Goal: Browse casually: Explore the website without a specific task or goal

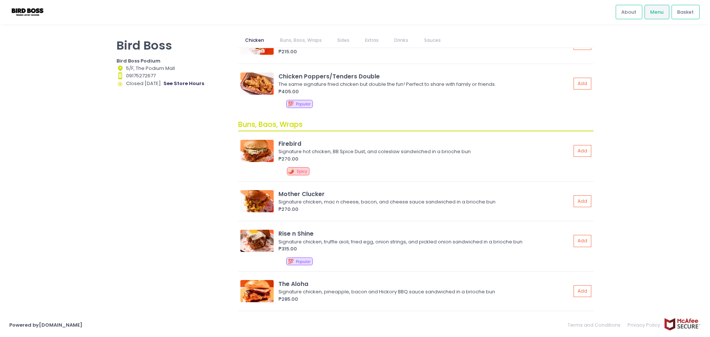
scroll to position [185, 0]
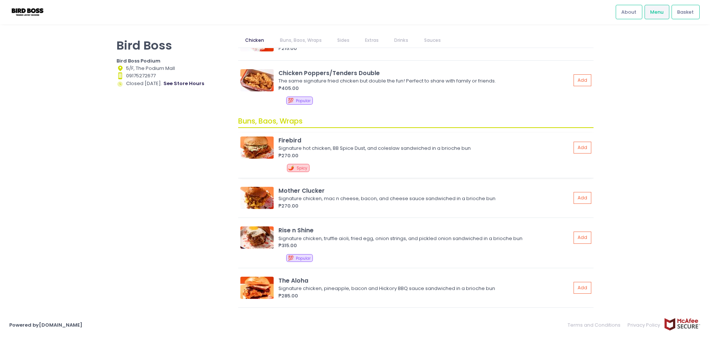
click at [259, 147] on img at bounding box center [256, 147] width 33 height 22
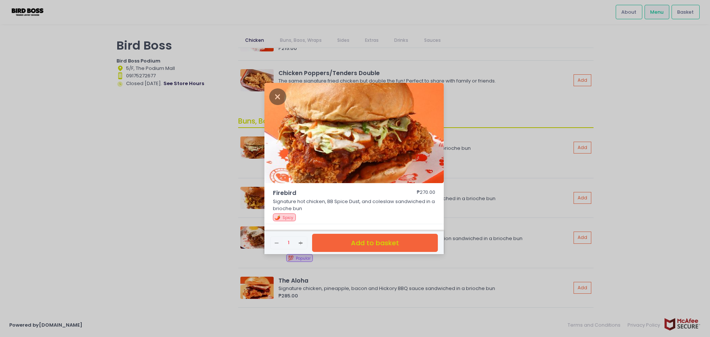
click at [170, 157] on div "Firebird ₱270.00 Signature hot chicken, BB Spice Dust, and coleslaw sandwiched …" at bounding box center [355, 168] width 710 height 337
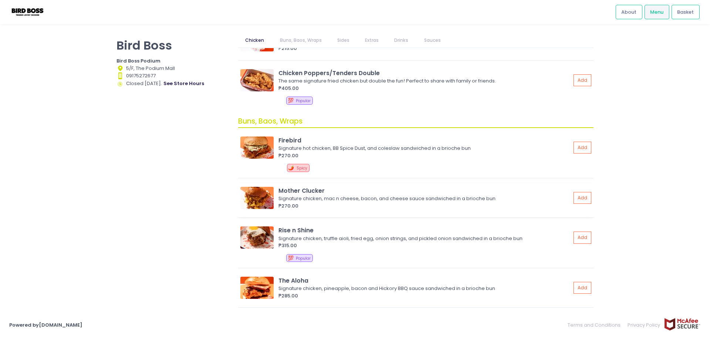
click at [250, 191] on img at bounding box center [256, 198] width 33 height 22
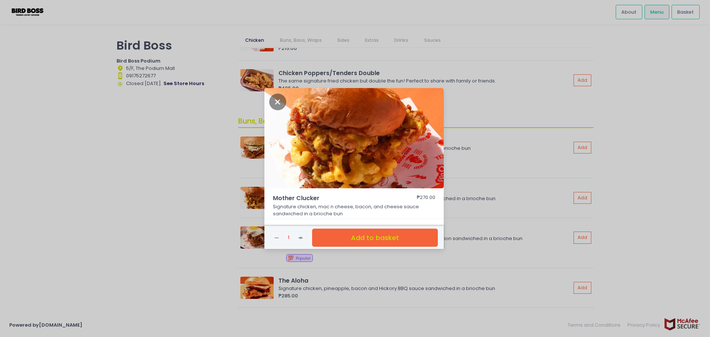
click at [192, 196] on div "Mother Clucker ₱270.00 Signature chicken, mac n cheese, bacon, and cheese sauce…" at bounding box center [355, 168] width 710 height 337
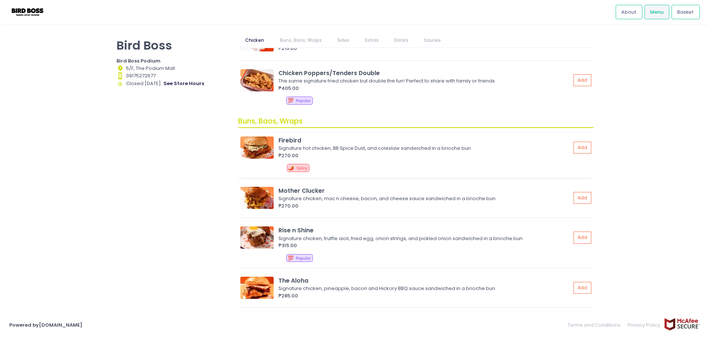
click at [270, 147] on img at bounding box center [256, 147] width 33 height 22
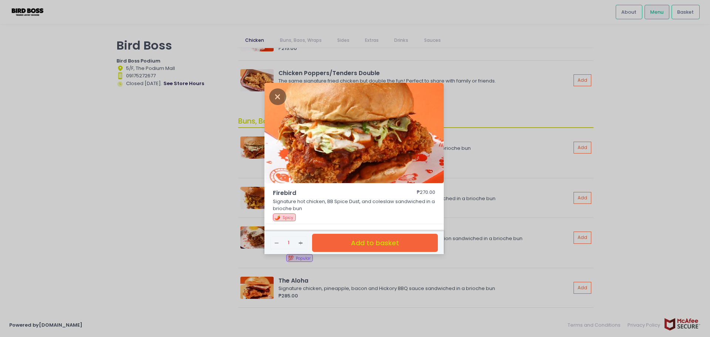
click at [221, 156] on div "Firebird ₱270.00 Signature hot chicken, BB Spice Dust, and coleslaw sandwiched …" at bounding box center [355, 168] width 710 height 337
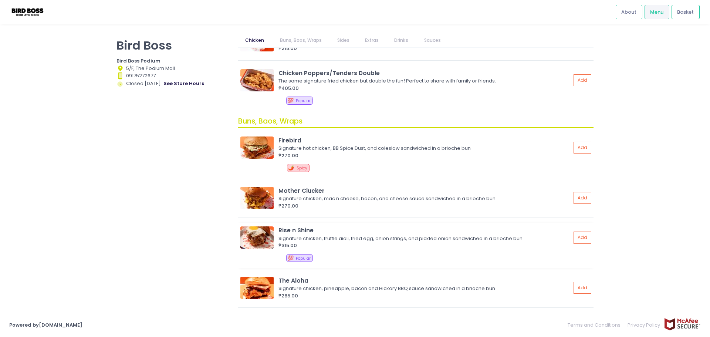
click at [252, 239] on img at bounding box center [256, 237] width 33 height 22
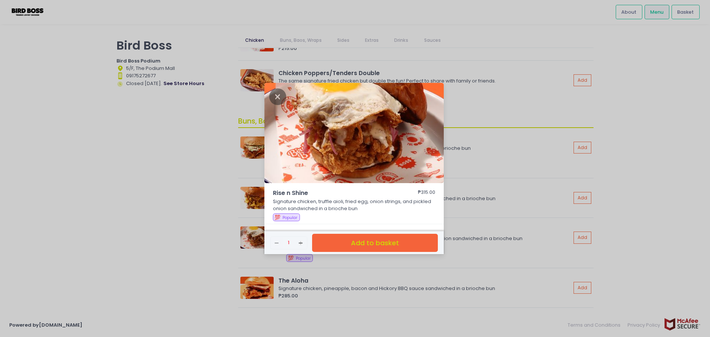
click at [228, 205] on div "Rise n Shine ₱315.00 Signature chicken, truffle aioli, fried egg, onion strings…" at bounding box center [355, 168] width 710 height 337
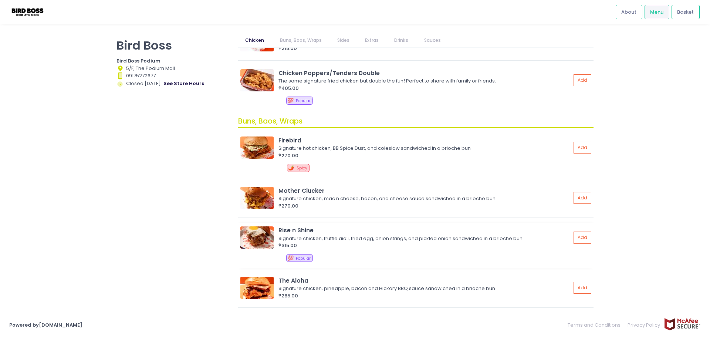
click at [263, 248] on img at bounding box center [256, 237] width 33 height 22
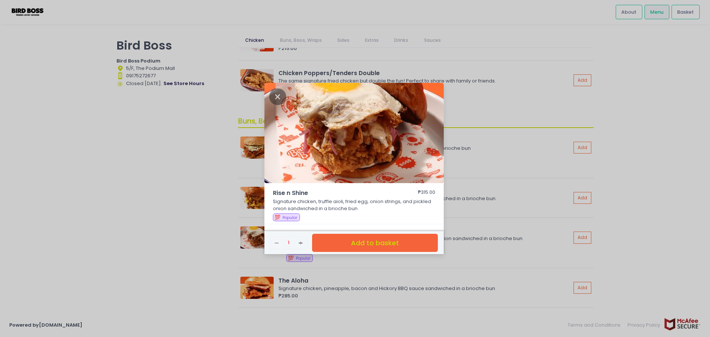
click at [291, 200] on p "Signature chicken, truffle aioli, fried egg, onion strings, and pickled onion s…" at bounding box center [354, 205] width 163 height 14
drag, startPoint x: 141, startPoint y: 213, endPoint x: 145, endPoint y: 200, distance: 12.7
click at [143, 213] on div "Rise n Shine ₱315.00 Signature chicken, truffle aioli, fried egg, onion strings…" at bounding box center [355, 168] width 710 height 337
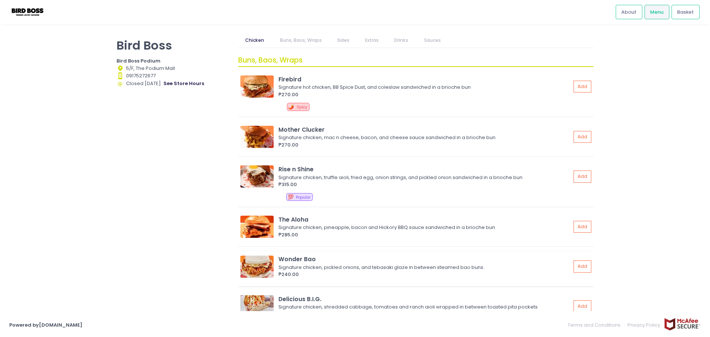
scroll to position [259, 0]
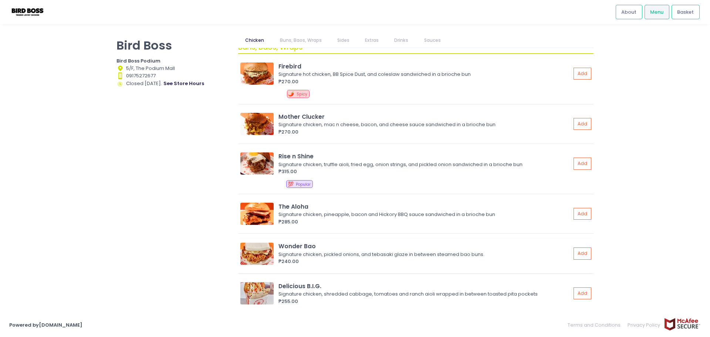
click at [263, 250] on img at bounding box center [256, 253] width 33 height 22
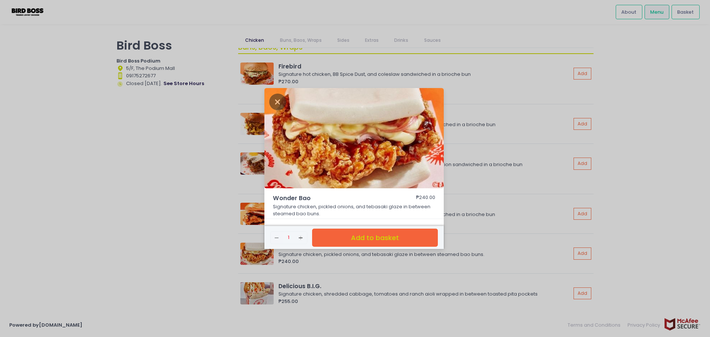
click at [184, 223] on div "Wonder Bao ₱240.00 Signature chicken, pickled onions, and tebasaki glaze in bet…" at bounding box center [355, 168] width 710 height 337
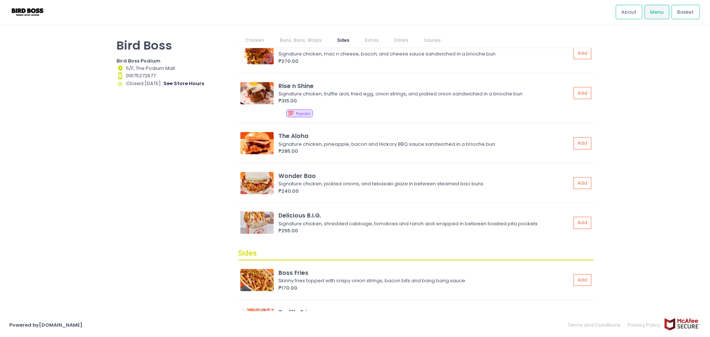
scroll to position [333, 0]
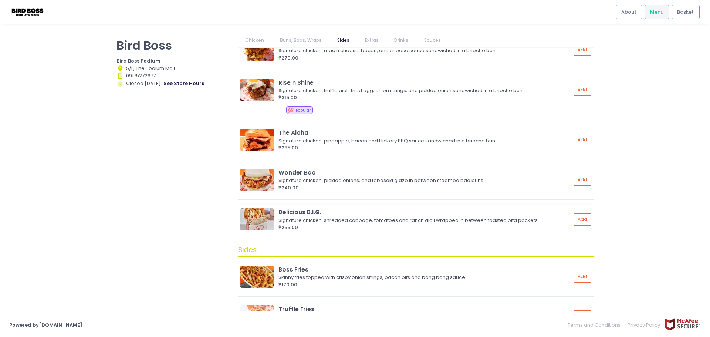
click at [242, 213] on img at bounding box center [256, 219] width 33 height 22
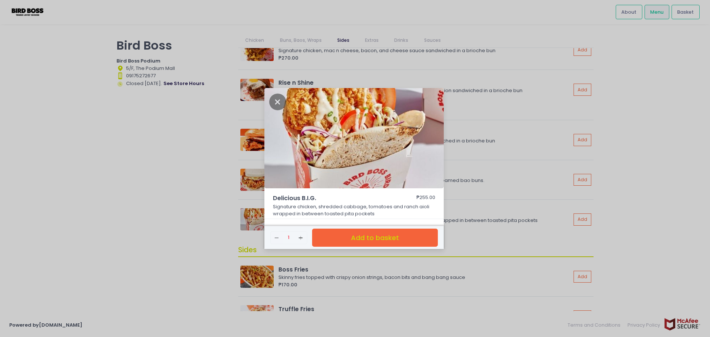
click at [173, 209] on div "Delicious B.I.G. ₱255.00 Signature chicken, shredded cabbage, tomatoes and ranc…" at bounding box center [355, 168] width 710 height 337
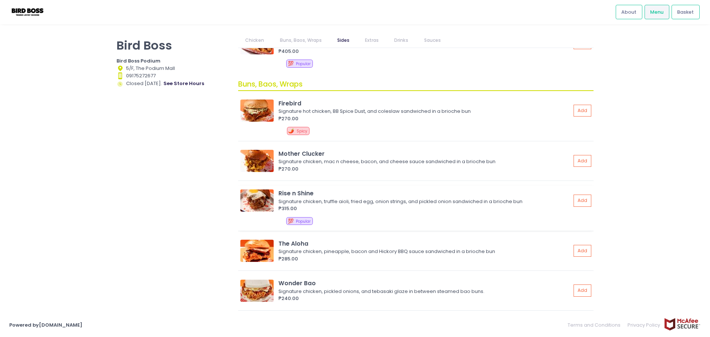
scroll to position [185, 0]
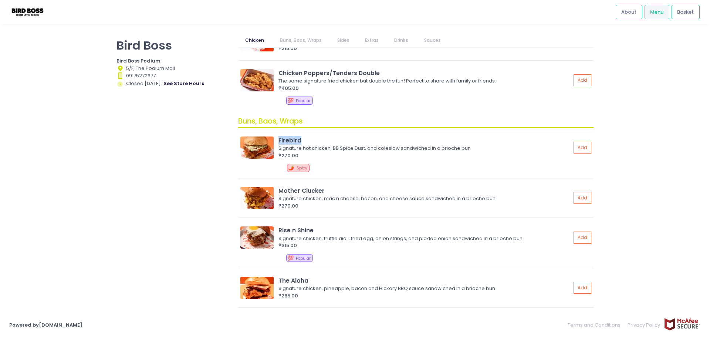
drag, startPoint x: 279, startPoint y: 138, endPoint x: 302, endPoint y: 142, distance: 23.9
click at [302, 142] on div "Firebird" at bounding box center [424, 140] width 292 height 9
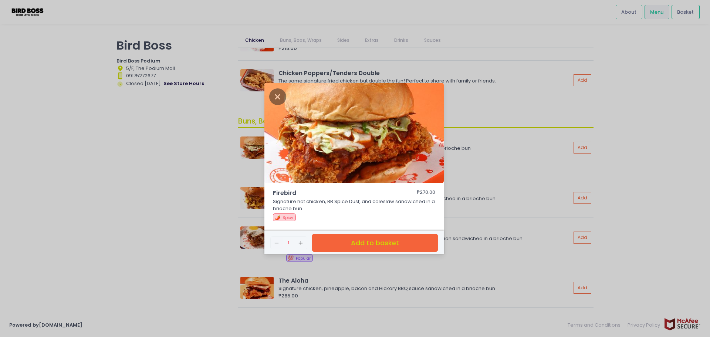
copy div "Firebird"
click at [282, 193] on span "Firebird" at bounding box center [334, 193] width 122 height 9
copy span "Firebird"
click at [205, 209] on div "Firebird ₱270.00 Signature hot chicken, BB Spice Dust, and coleslaw sandwiched …" at bounding box center [355, 168] width 710 height 337
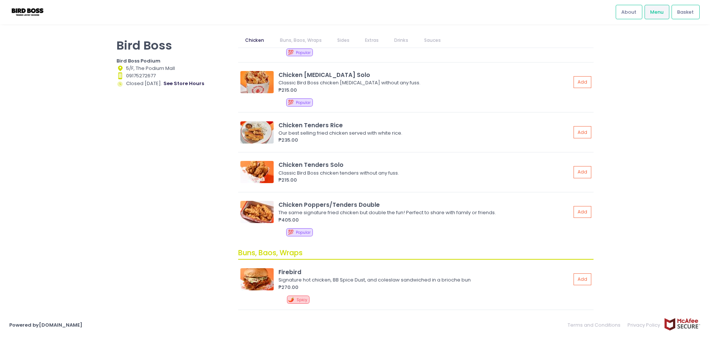
scroll to position [148, 0]
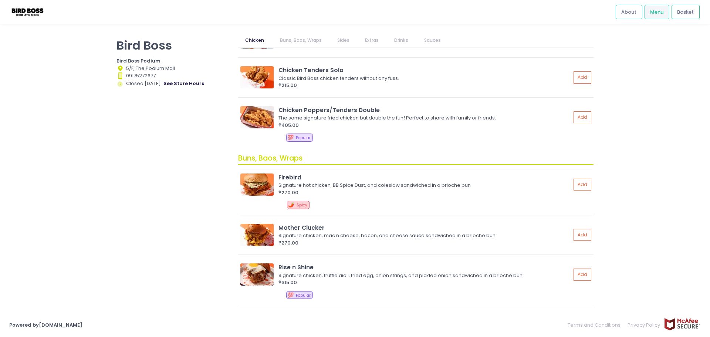
click at [257, 184] on img at bounding box center [256, 184] width 33 height 22
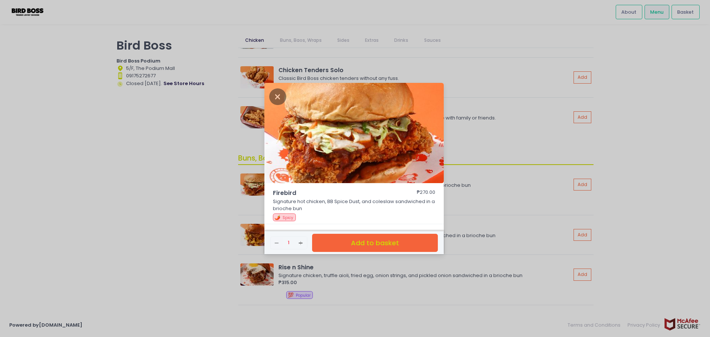
click at [135, 174] on div "Firebird ₱270.00 Signature hot chicken, BB Spice Dust, and coleslaw sandwiched …" at bounding box center [355, 168] width 710 height 337
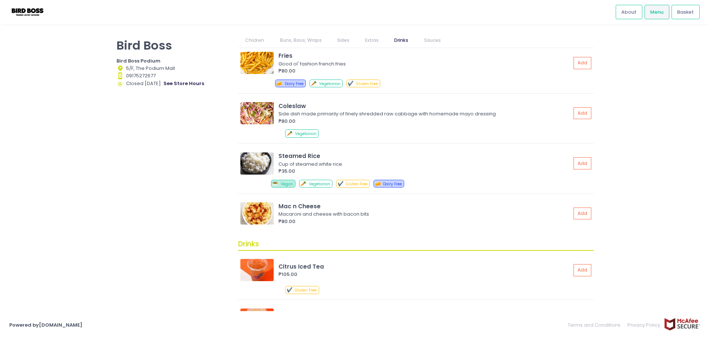
scroll to position [665, 0]
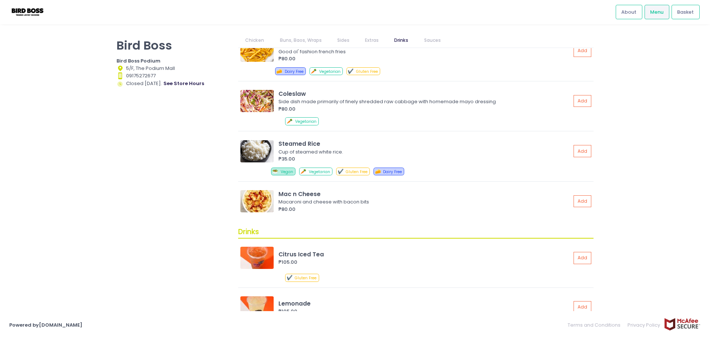
click at [193, 156] on div "Bird Boss Bird Boss Podium Location Created with Sketch. 5/F, The Podium Mall C…" at bounding box center [173, 164] width 122 height 263
